Goal: Information Seeking & Learning: Learn about a topic

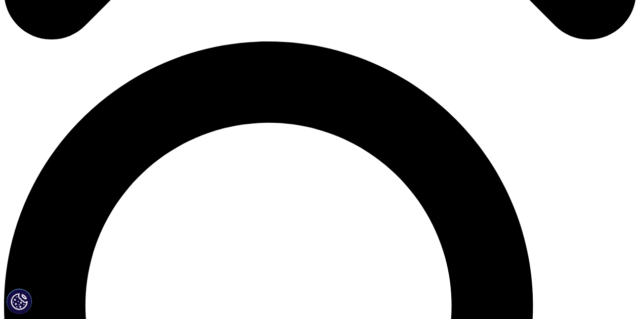
scroll to position [304, 0]
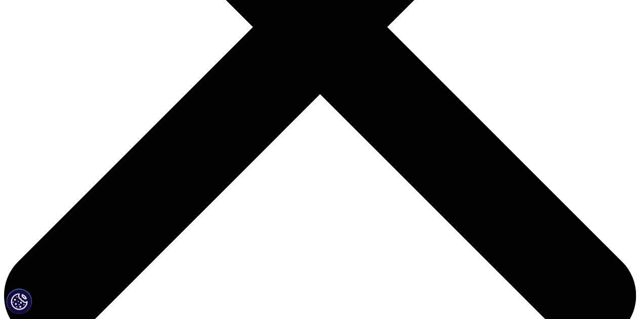
drag, startPoint x: 390, startPoint y: 247, endPoint x: 462, endPoint y: 267, distance: 75.2
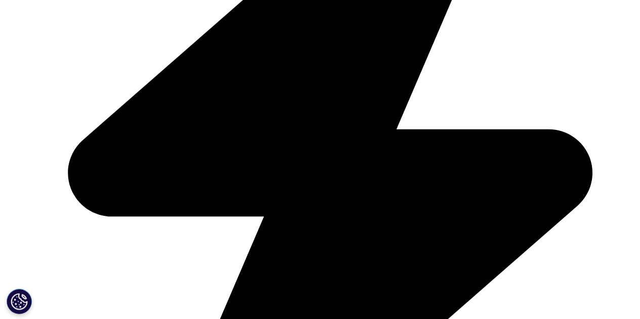
scroll to position [369, 0]
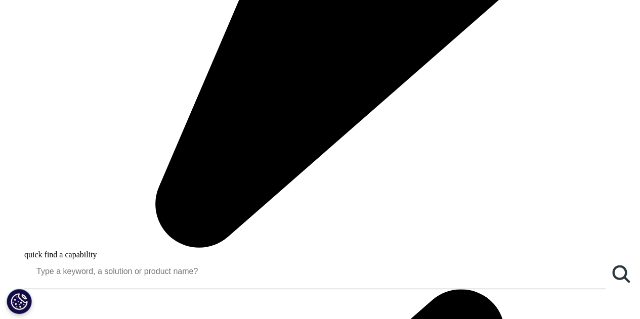
scroll to position [774, 0]
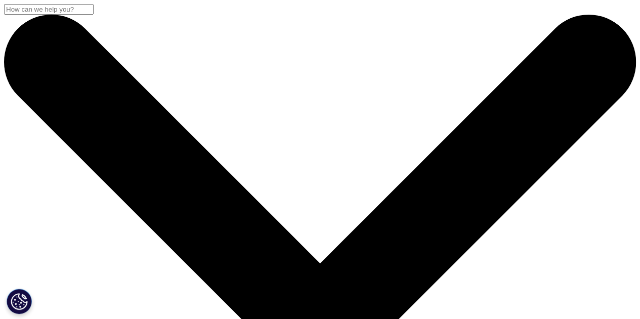
click at [94, 15] on input "Search" at bounding box center [49, 9] width 90 height 11
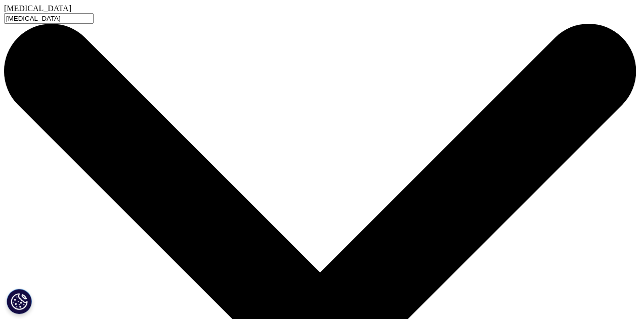
type input "[MEDICAL_DATA]"
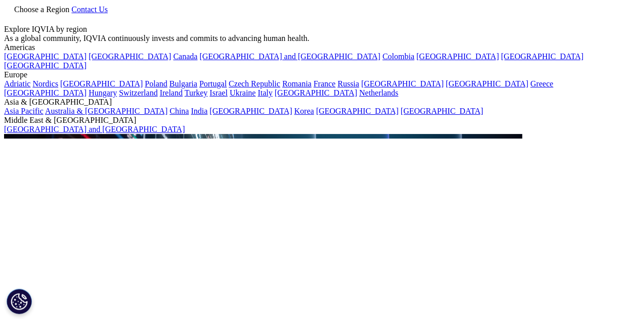
type input "[MEDICAL_DATA]"
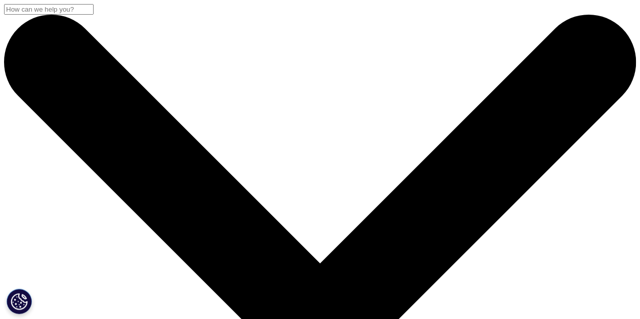
scroll to position [51, 0]
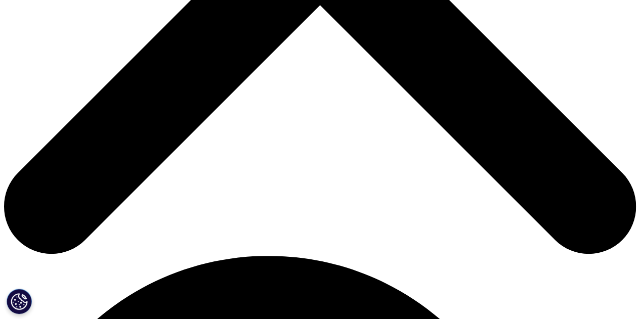
scroll to position [354, 0]
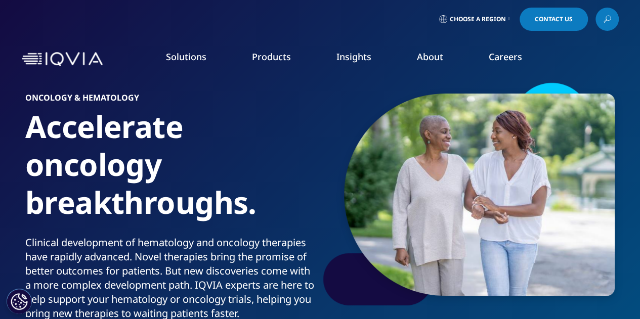
click at [606, 18] on icon at bounding box center [608, 18] width 5 height 5
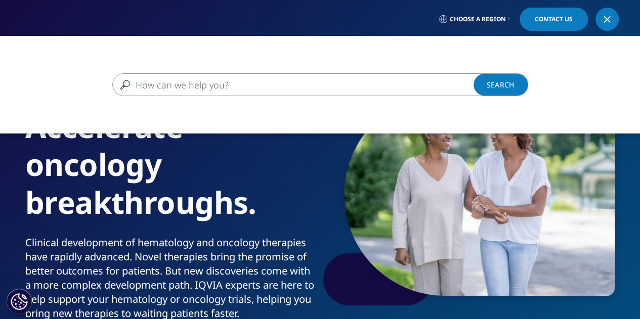
click at [302, 91] on input "Search" at bounding box center [305, 84] width 387 height 23
type input "Prostate cancer"
click at [491, 90] on link "Search Loading" at bounding box center [501, 84] width 55 height 23
click at [498, 77] on link "Search Loading" at bounding box center [501, 84] width 55 height 23
click at [497, 82] on link "Search Loading" at bounding box center [501, 84] width 55 height 23
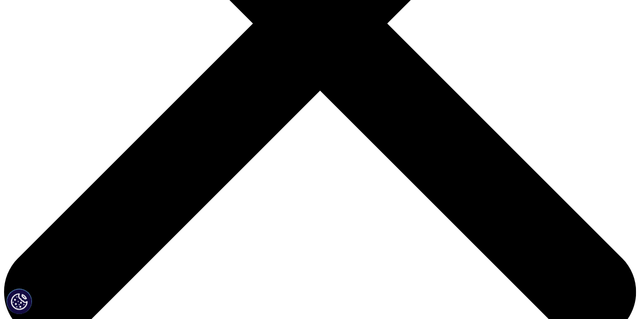
scroll to position [300, 0]
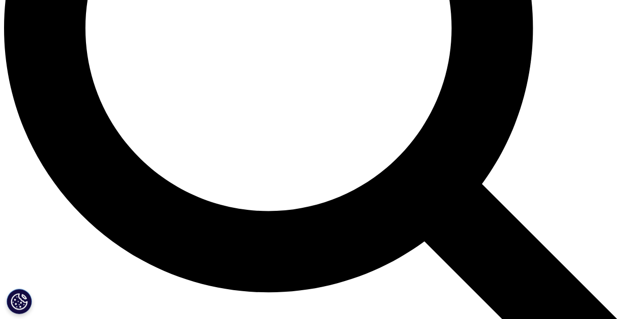
scroll to position [1063, 0]
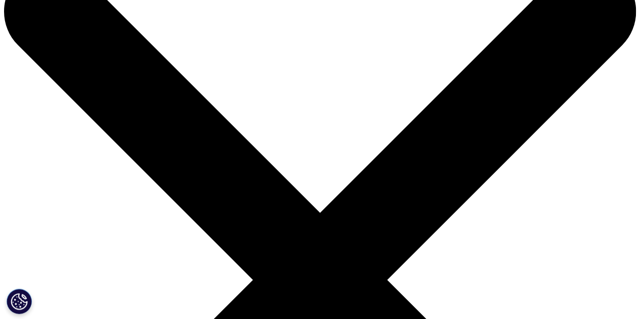
drag, startPoint x: 22, startPoint y: 160, endPoint x: 175, endPoint y: 177, distance: 153.8
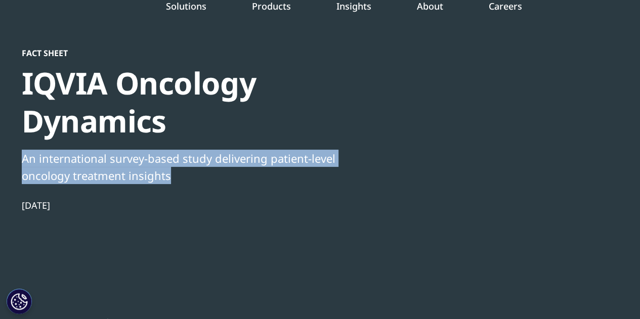
click at [175, 177] on div "An international survey-based study delivering patient-level oncology treatment…" at bounding box center [195, 167] width 347 height 34
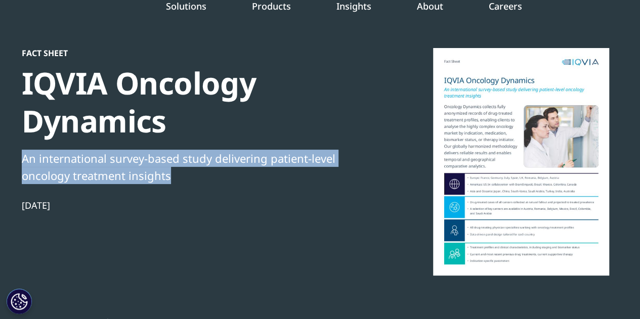
copy div "An international survey-based study delivering patient-level oncology treatment…"
